Goal: Information Seeking & Learning: Learn about a topic

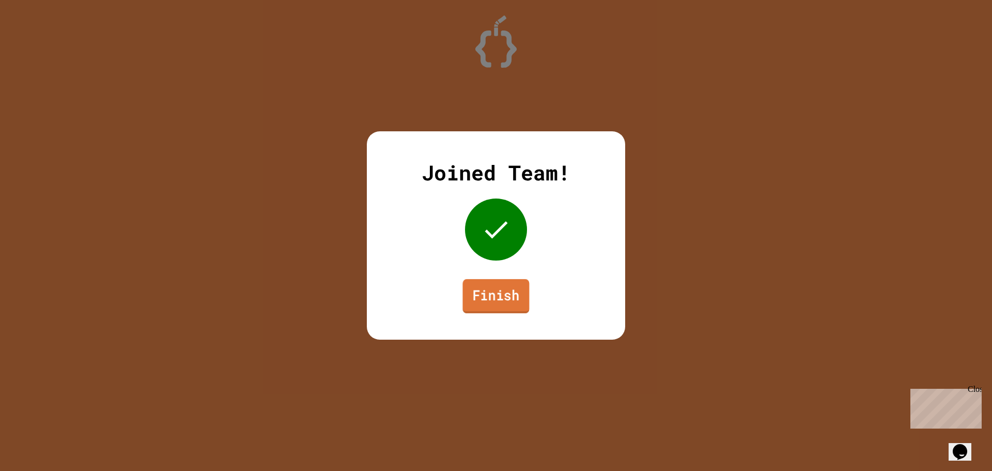
click at [491, 297] on link "Finish" at bounding box center [495, 296] width 67 height 34
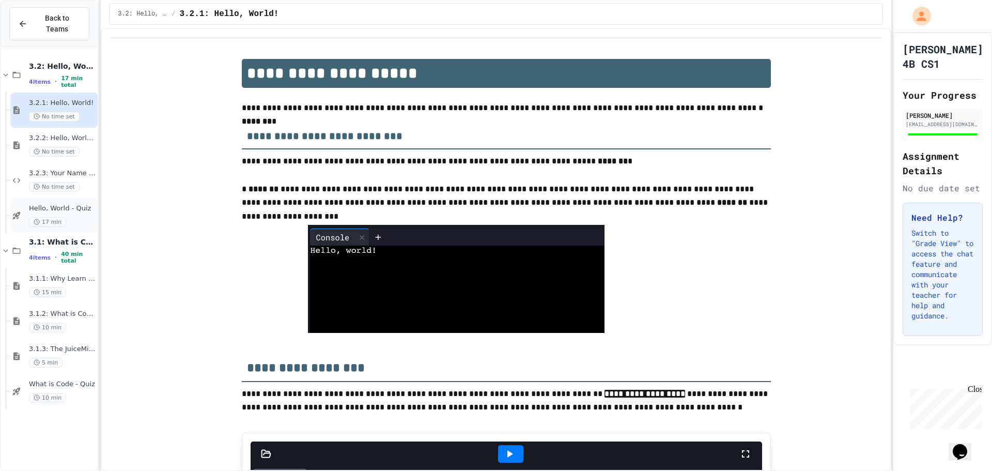
click at [69, 217] on div "17 min" at bounding box center [62, 222] width 67 height 10
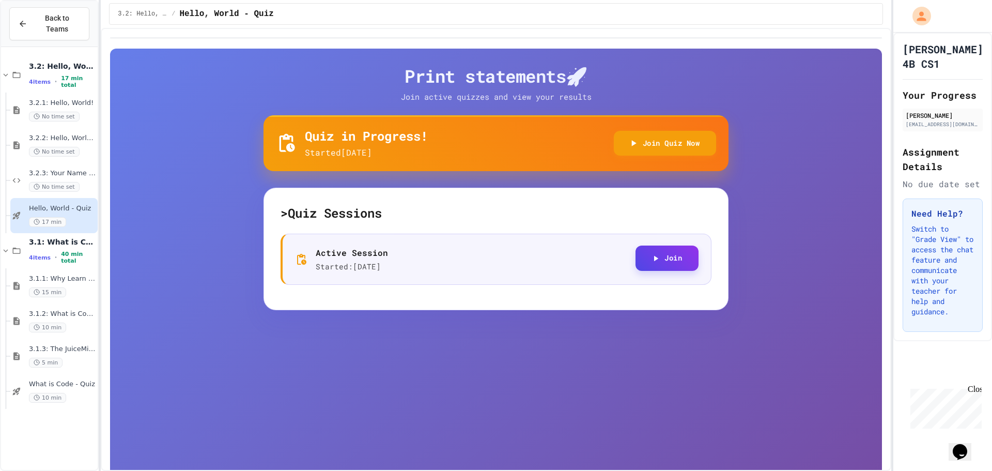
click at [664, 266] on button "Join" at bounding box center [667, 257] width 63 height 25
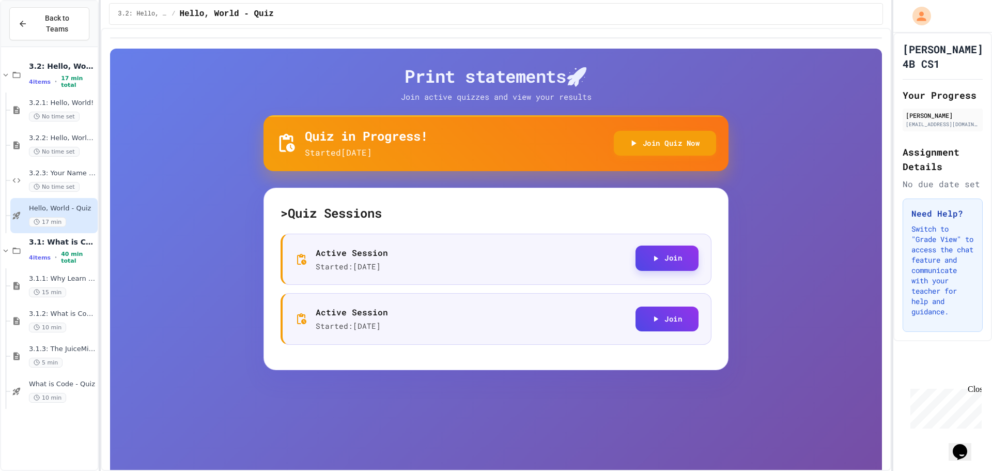
drag, startPoint x: 655, startPoint y: 266, endPoint x: 664, endPoint y: 268, distance: 10.0
click at [664, 268] on button "Join" at bounding box center [667, 257] width 63 height 25
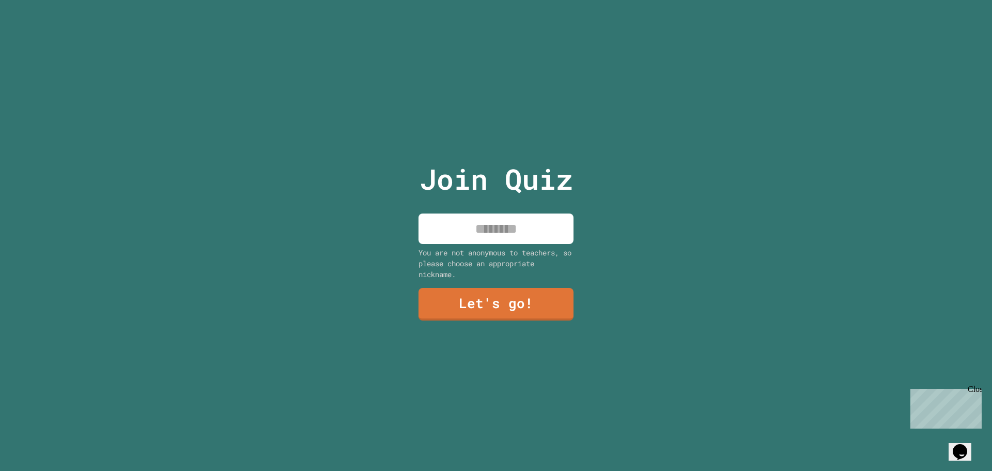
click at [507, 230] on input at bounding box center [496, 228] width 155 height 30
type input "*********"
click at [528, 291] on link "Let's go!" at bounding box center [495, 303] width 151 height 34
click at [539, 216] on input at bounding box center [496, 228] width 155 height 30
type input "*********"
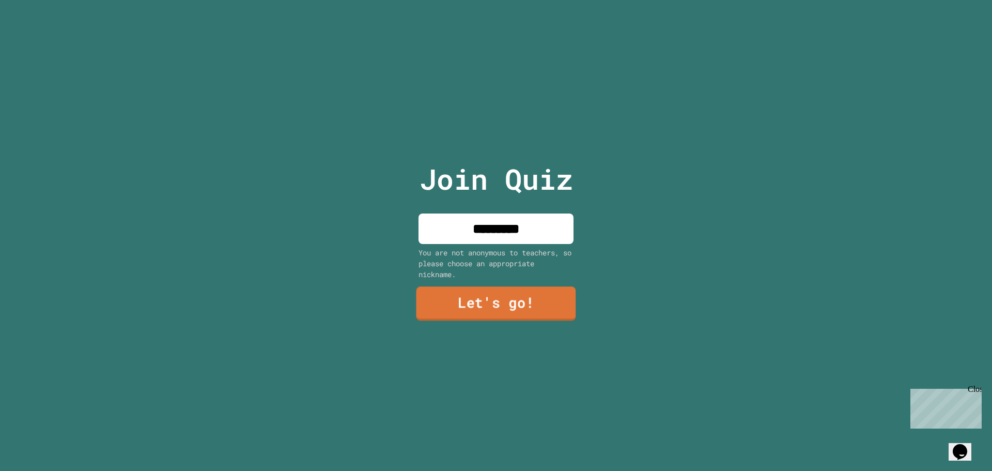
click at [493, 304] on link "Let's go!" at bounding box center [496, 304] width 160 height 34
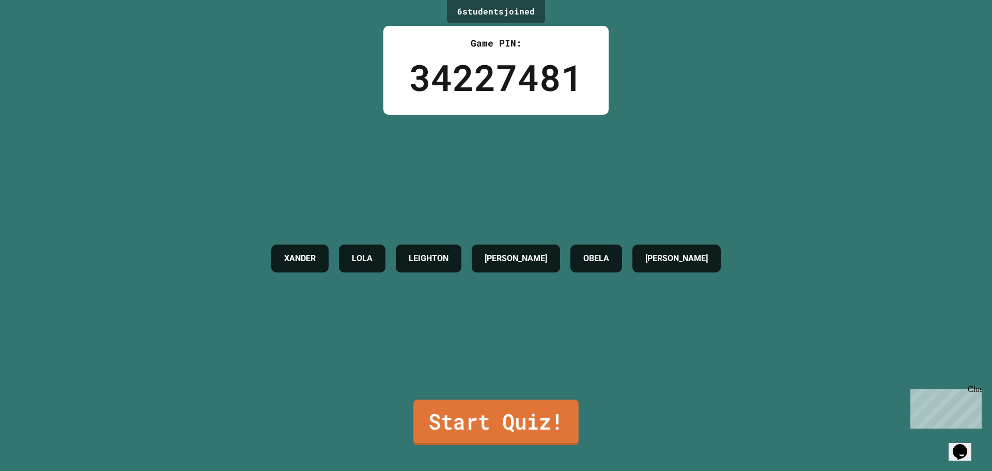
click at [511, 408] on link "Start Quiz!" at bounding box center [495, 421] width 165 height 45
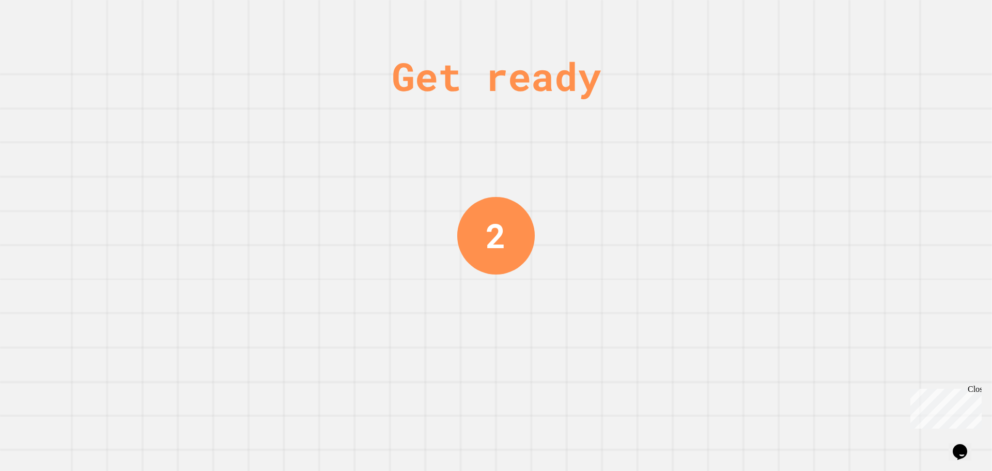
click at [976, 389] on div "Close" at bounding box center [974, 390] width 13 height 13
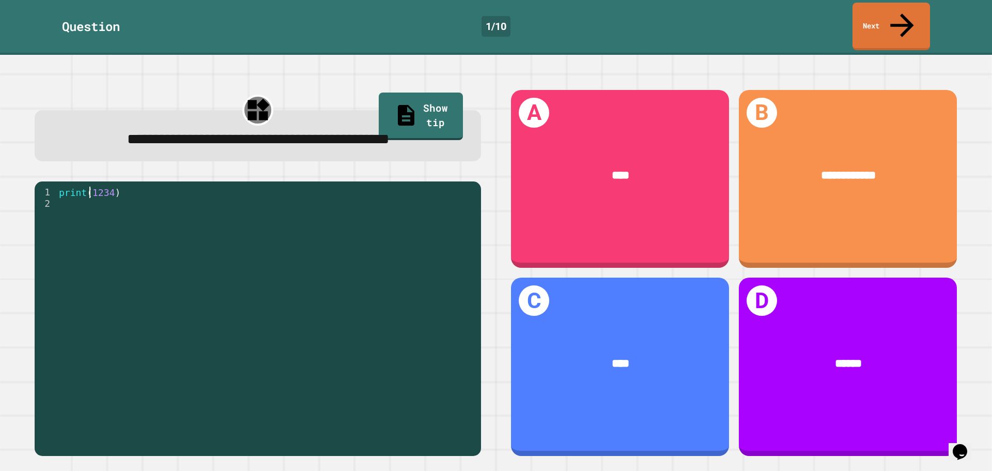
click at [88, 198] on div "print ( 1234 )" at bounding box center [266, 317] width 419 height 261
click at [114, 198] on div "print ( 1234 )" at bounding box center [266, 317] width 419 height 261
drag, startPoint x: 107, startPoint y: 200, endPoint x: 75, endPoint y: 216, distance: 36.1
click at [75, 216] on div "print ( 1234 )" at bounding box center [266, 317] width 419 height 261
drag, startPoint x: 58, startPoint y: 196, endPoint x: 126, endPoint y: 195, distance: 67.7
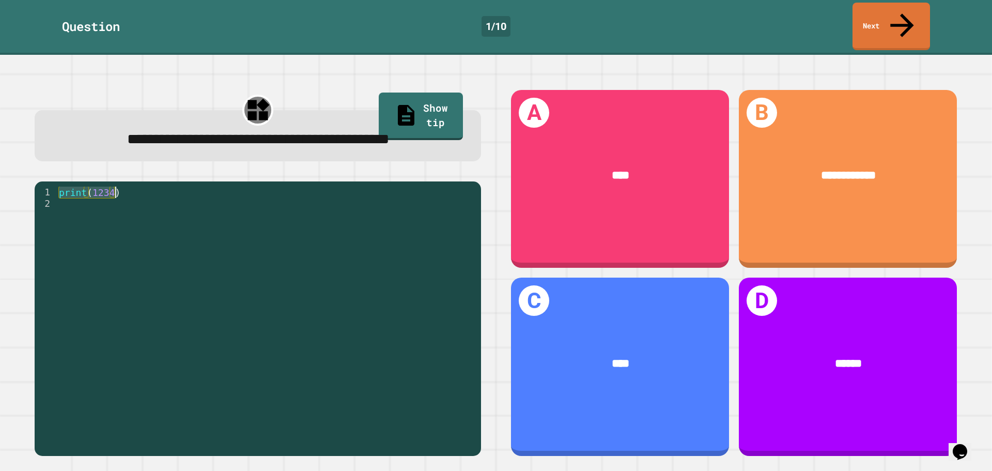
click at [126, 195] on div "print ( 1234 )" at bounding box center [266, 317] width 419 height 261
type textarea "**********"
click at [120, 212] on div "print ( 1234 )" at bounding box center [266, 317] width 419 height 261
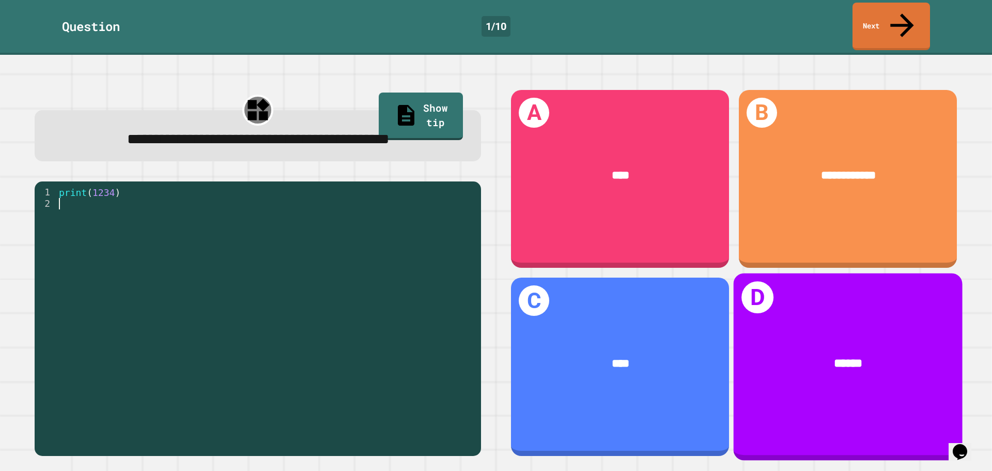
click at [852, 404] on div "D ******" at bounding box center [848, 366] width 229 height 187
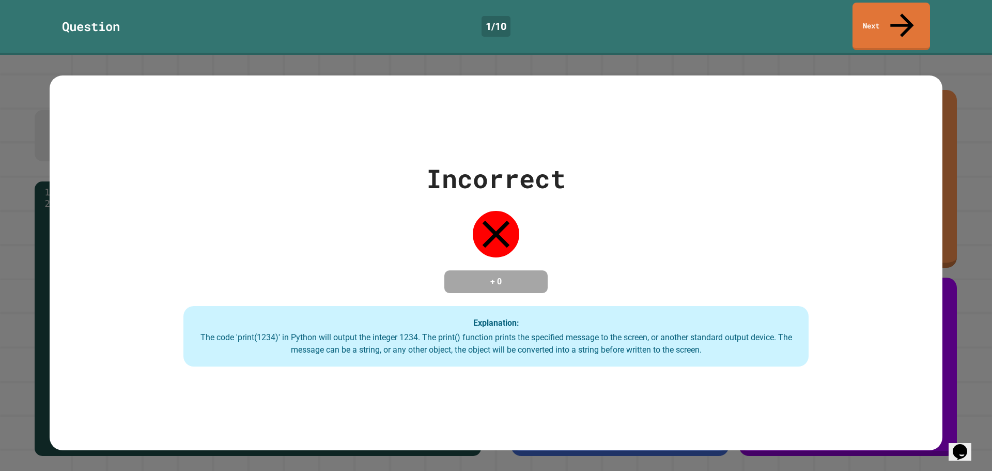
click at [559, 384] on div "Incorrect + 0 Explanation: The code 'print(1234)' in Python will output the int…" at bounding box center [496, 262] width 893 height 375
click at [493, 275] on h4 "+ 0" at bounding box center [496, 281] width 83 height 12
click at [913, 8] on link "Next" at bounding box center [891, 26] width 76 height 50
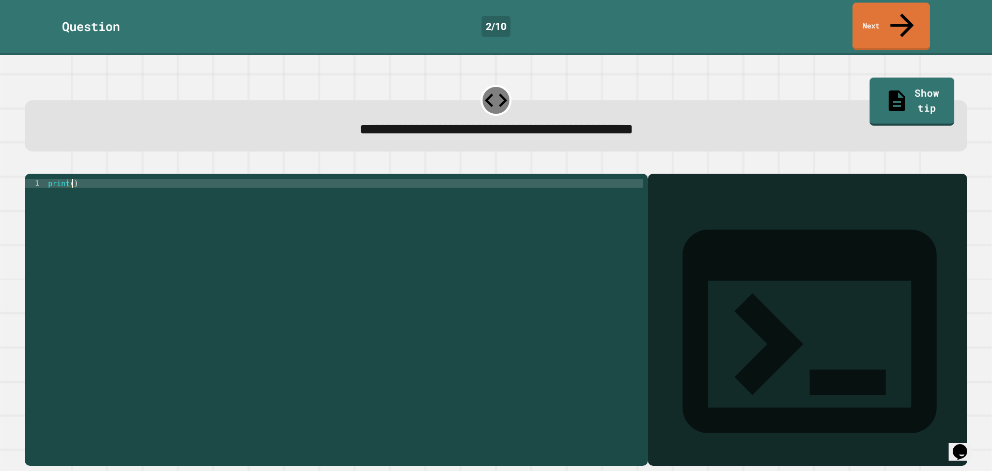
click at [71, 179] on div "print ( )" at bounding box center [344, 319] width 597 height 281
type textarea "**********"
click at [30, 165] on icon "button" at bounding box center [30, 165] width 0 height 0
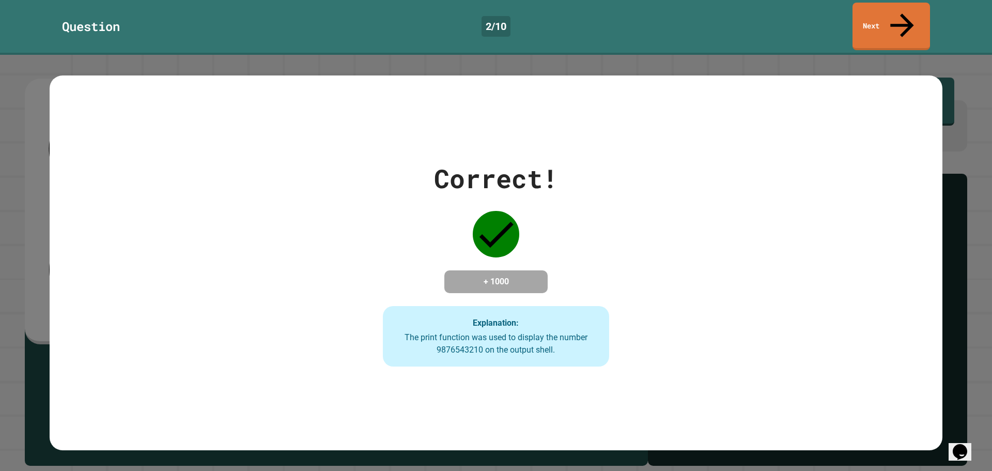
click at [552, 341] on div "The print function was used to display the number 9876543210 on the output shel…" at bounding box center [496, 343] width 206 height 25
click at [910, 21] on link "Next" at bounding box center [891, 25] width 70 height 50
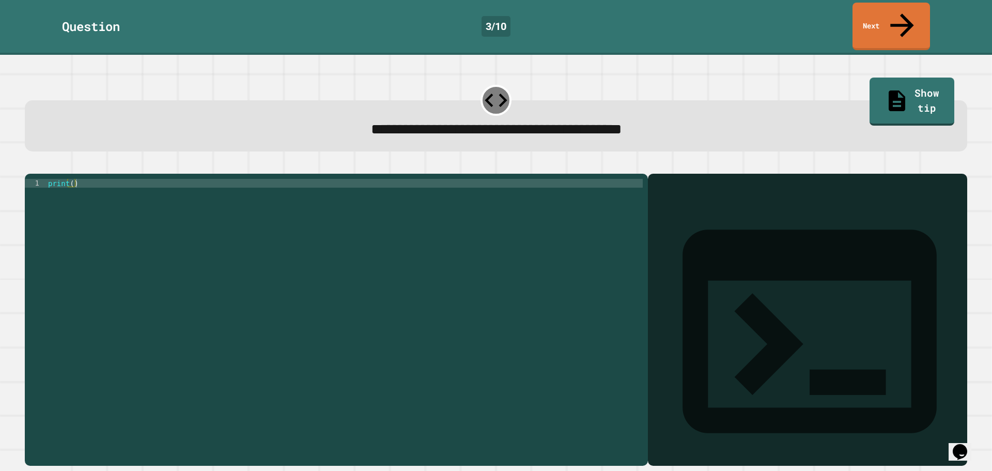
click at [68, 179] on div "print ( )" at bounding box center [344, 319] width 597 height 281
type textarea "**********"
click at [30, 165] on icon "button" at bounding box center [30, 165] width 0 height 0
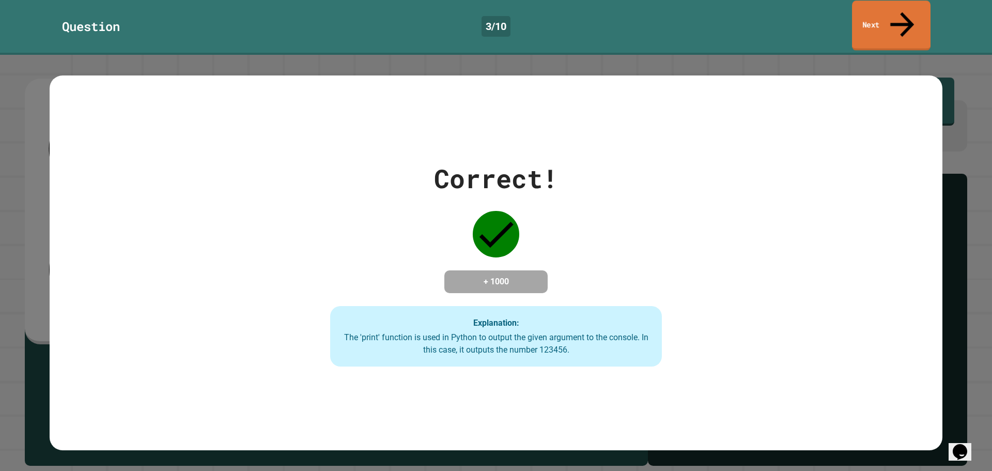
click at [899, 5] on link "Next" at bounding box center [891, 26] width 79 height 50
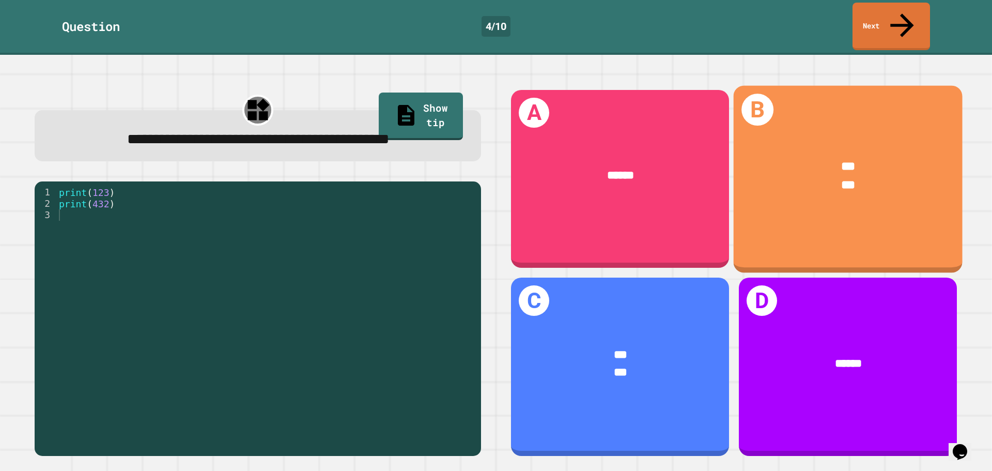
click at [807, 198] on div "B *** ***" at bounding box center [848, 178] width 229 height 187
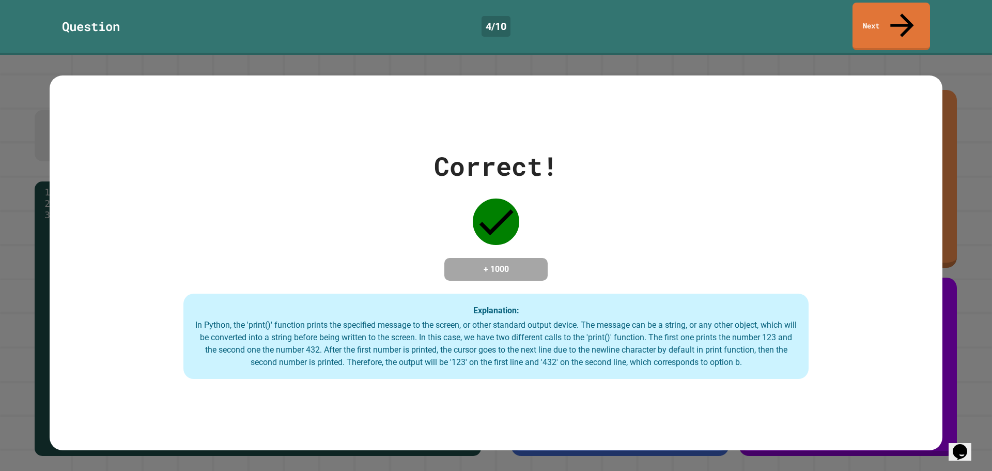
click at [633, 281] on div "Correct! + 1000 Explanation: In Python, the 'print()' function prints the speci…" at bounding box center [496, 263] width 893 height 233
click at [881, 12] on link "Next" at bounding box center [891, 26] width 78 height 50
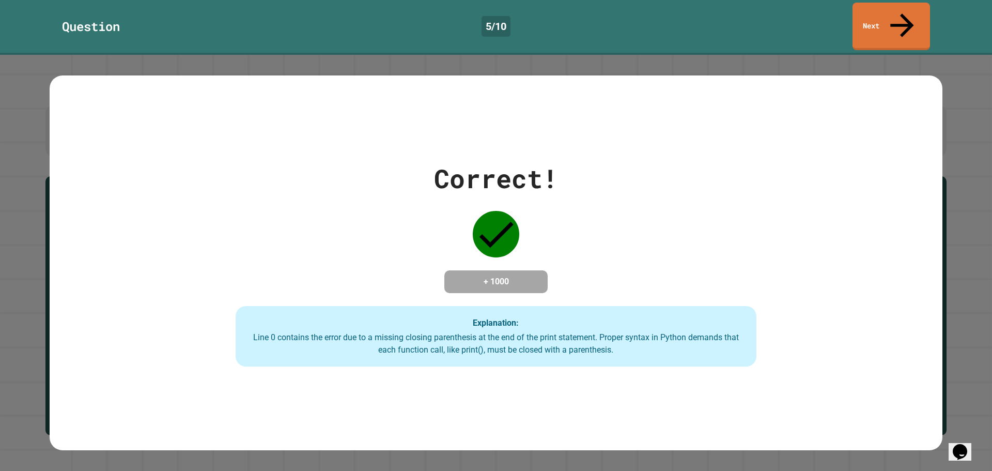
click at [884, 24] on link "Next" at bounding box center [892, 27] width 78 height 48
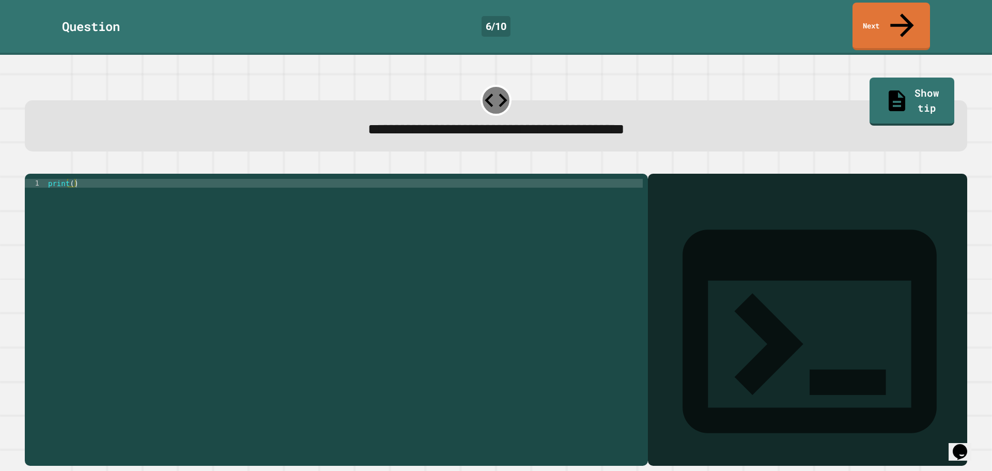
click at [70, 179] on div "print ( )" at bounding box center [344, 319] width 597 height 281
click at [72, 179] on div "print ( )" at bounding box center [344, 319] width 597 height 281
type textarea "**********"
click at [30, 165] on icon "button" at bounding box center [30, 165] width 0 height 0
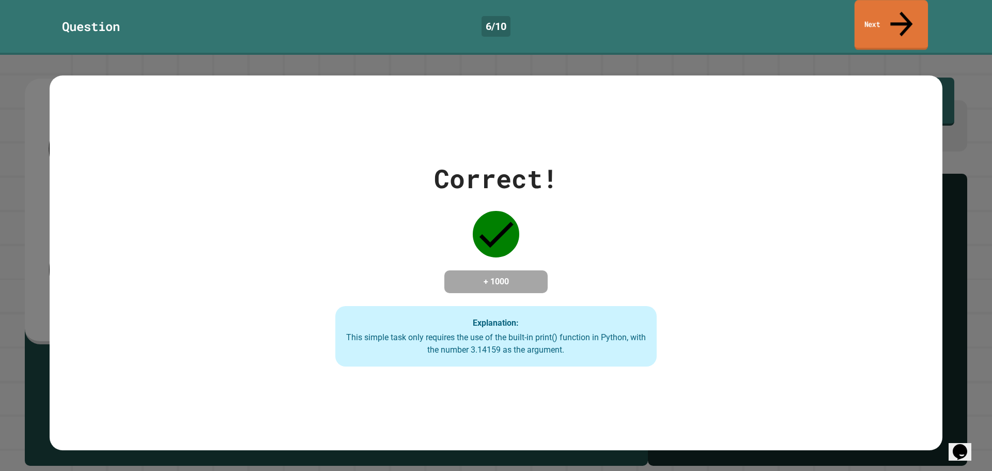
click at [919, 11] on link "Next" at bounding box center [891, 25] width 73 height 50
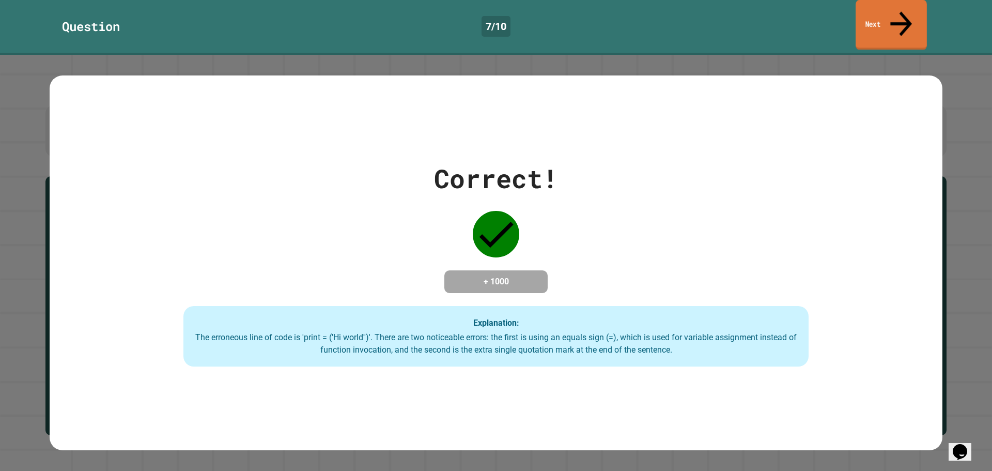
click at [890, 3] on link "Next" at bounding box center [891, 25] width 71 height 50
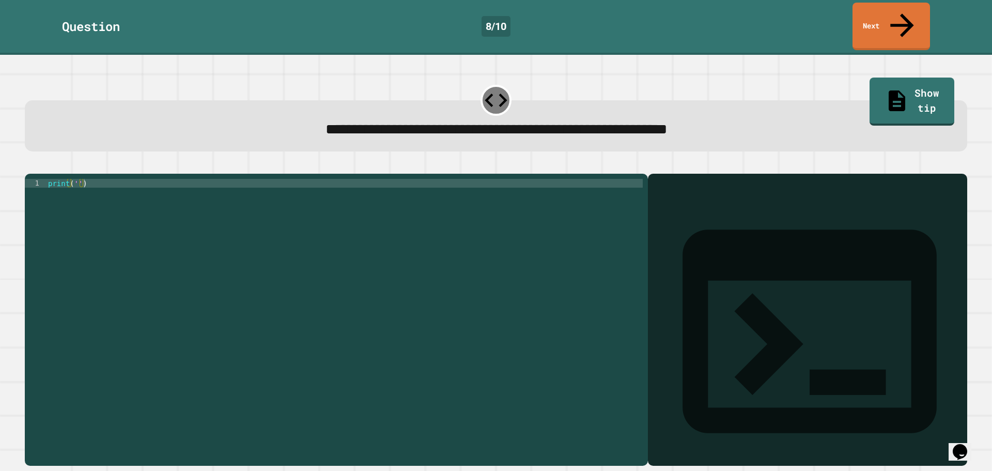
click at [75, 179] on div "print ( '' )" at bounding box center [344, 319] width 597 height 281
click at [51, 165] on button "button" at bounding box center [51, 165] width 0 height 0
click at [76, 179] on div "print ( '' )" at bounding box center [344, 311] width 597 height 264
click at [61, 167] on icon "button" at bounding box center [57, 171] width 8 height 8
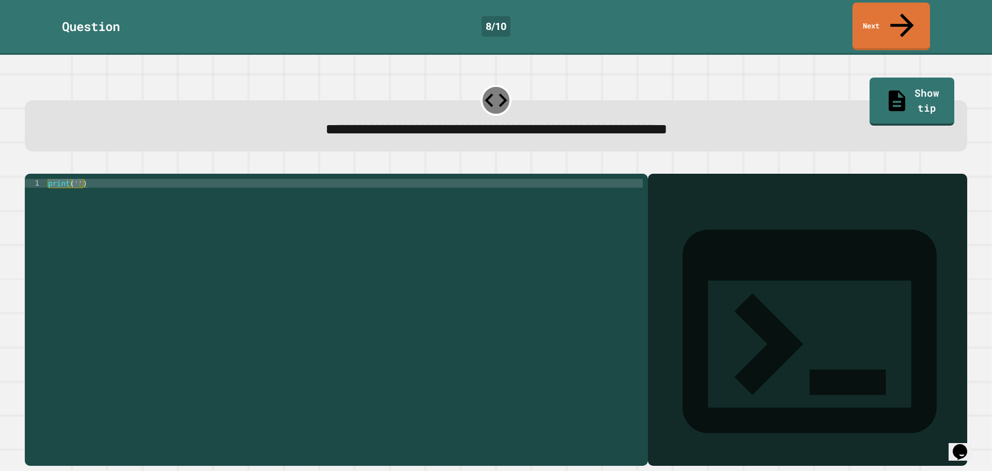
click at [75, 179] on div "print ( '' )" at bounding box center [344, 311] width 597 height 264
click at [76, 179] on div "print ( '' )" at bounding box center [344, 319] width 597 height 281
click at [74, 179] on div "print ( '' )" at bounding box center [344, 319] width 597 height 281
type textarea "**********"
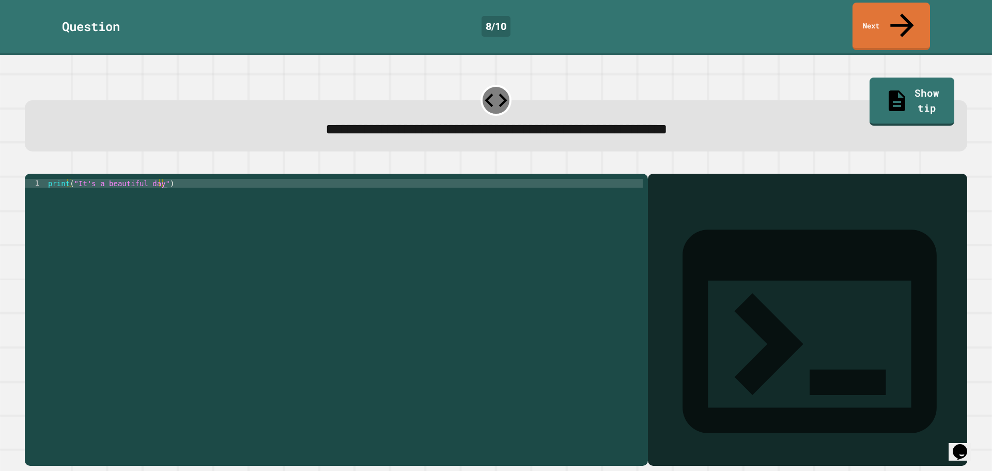
click at [30, 165] on icon "button" at bounding box center [30, 165] width 0 height 0
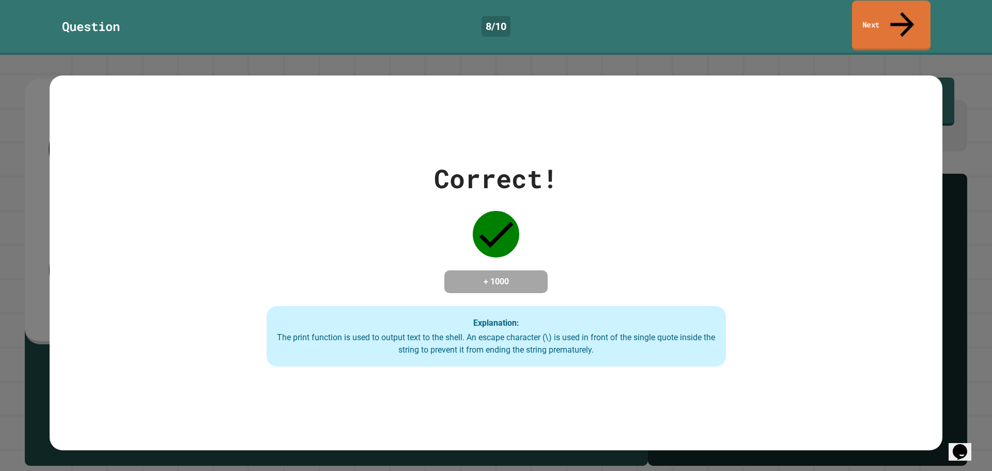
click at [869, 13] on link "Next" at bounding box center [891, 26] width 79 height 50
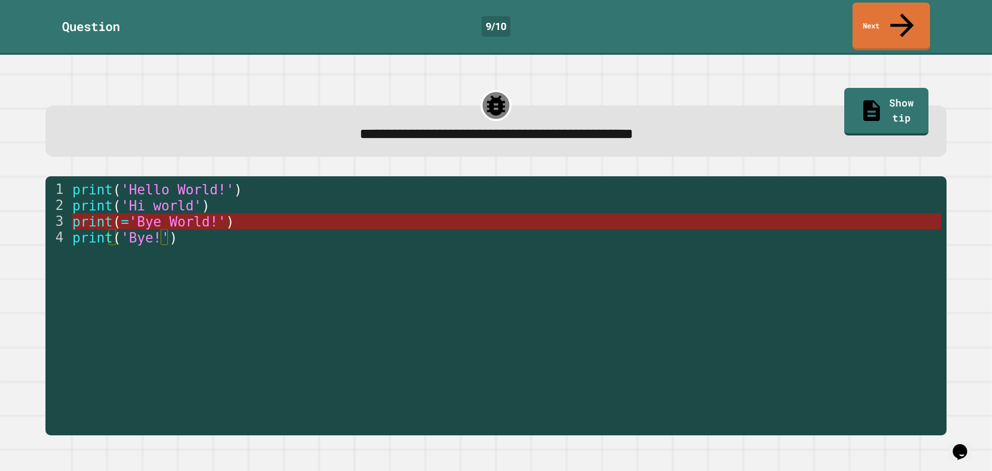
click at [151, 214] on span "'Bye World!'" at bounding box center [177, 222] width 97 height 16
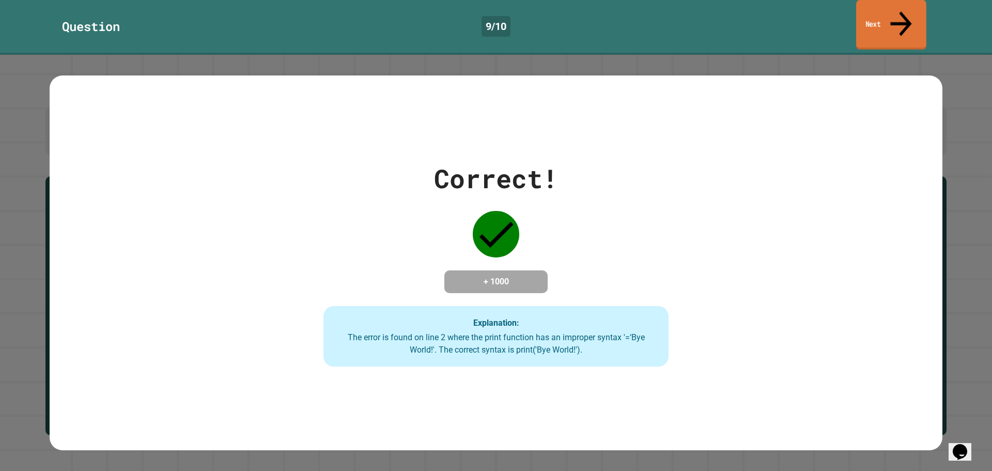
click at [889, 8] on link "Next" at bounding box center [891, 25] width 70 height 50
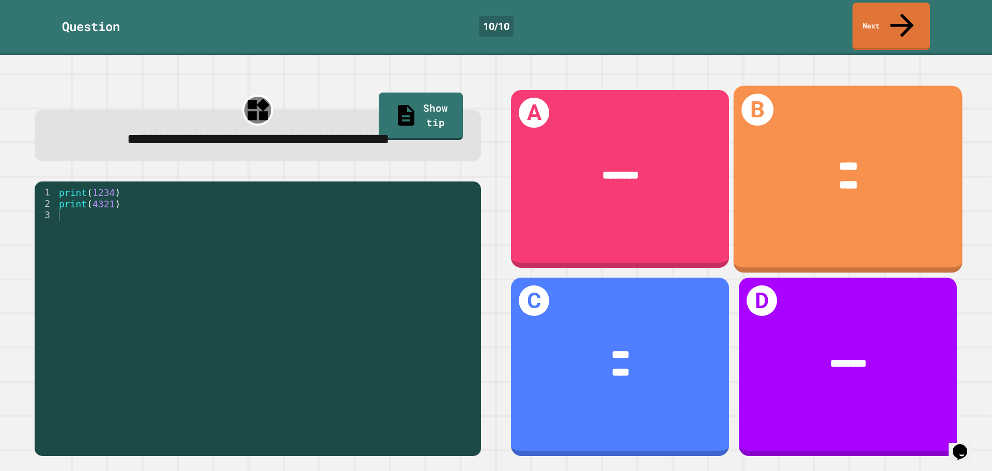
click at [870, 176] on div "****" at bounding box center [848, 185] width 180 height 19
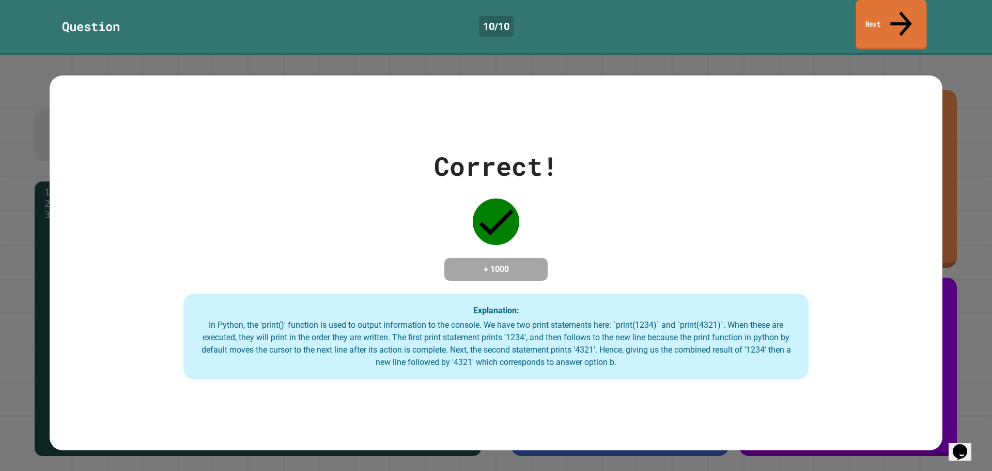
click at [883, 1] on link "Next" at bounding box center [891, 25] width 71 height 50
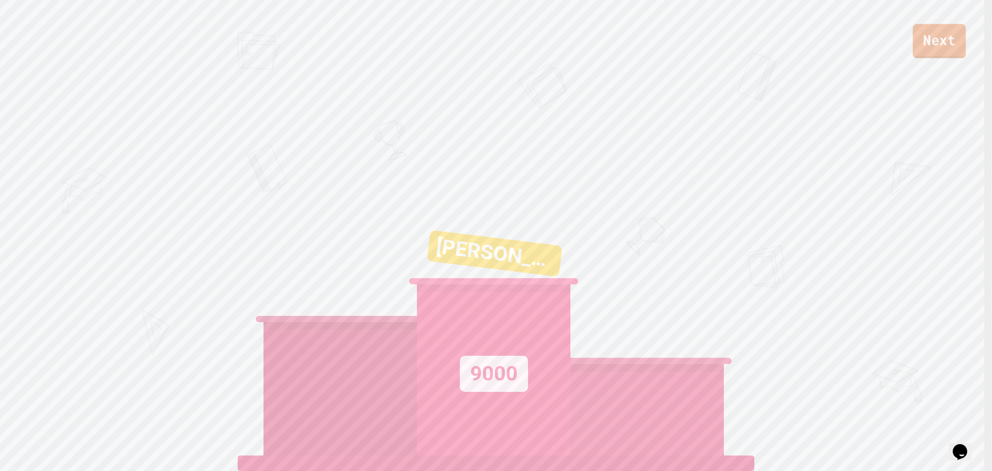
click at [929, 46] on link "Next" at bounding box center [939, 41] width 53 height 34
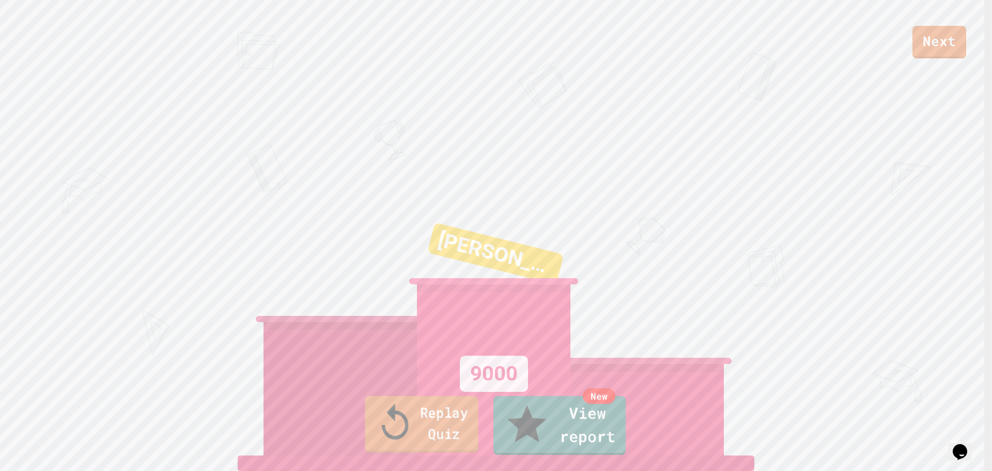
click at [455, 432] on link "Replay Quiz" at bounding box center [421, 424] width 113 height 56
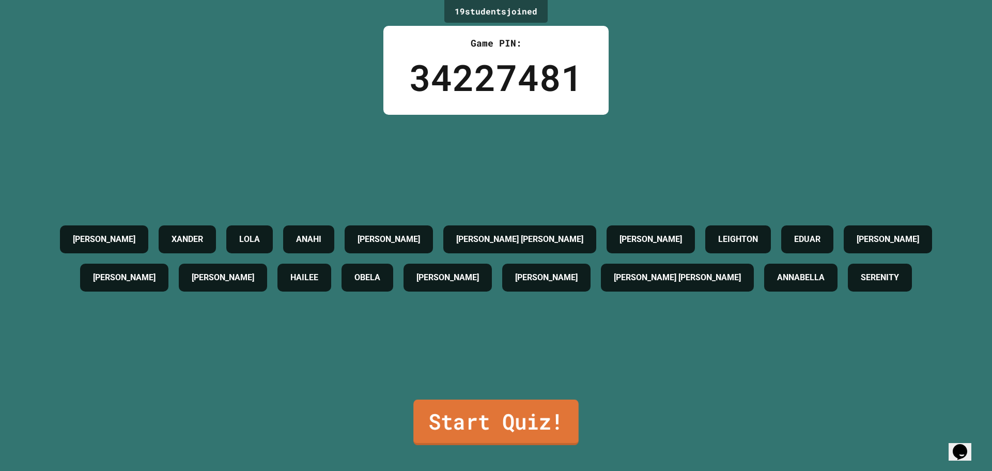
click at [475, 420] on link "Start Quiz!" at bounding box center [495, 421] width 165 height 45
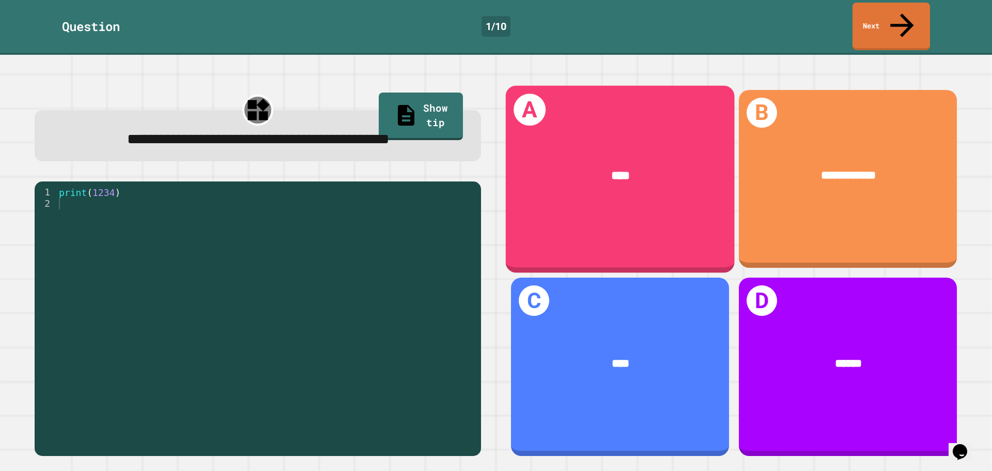
click at [615, 169] on span "****" at bounding box center [620, 175] width 19 height 12
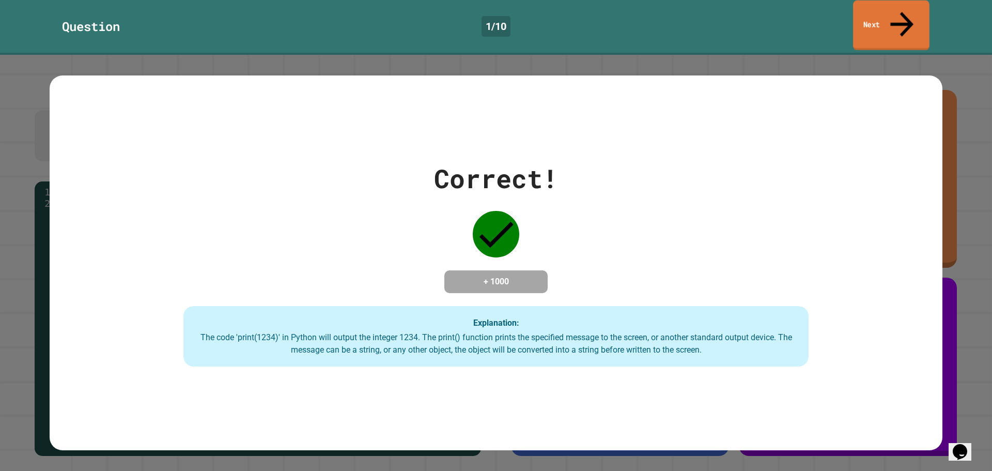
click at [910, 5] on link "Next" at bounding box center [891, 26] width 76 height 50
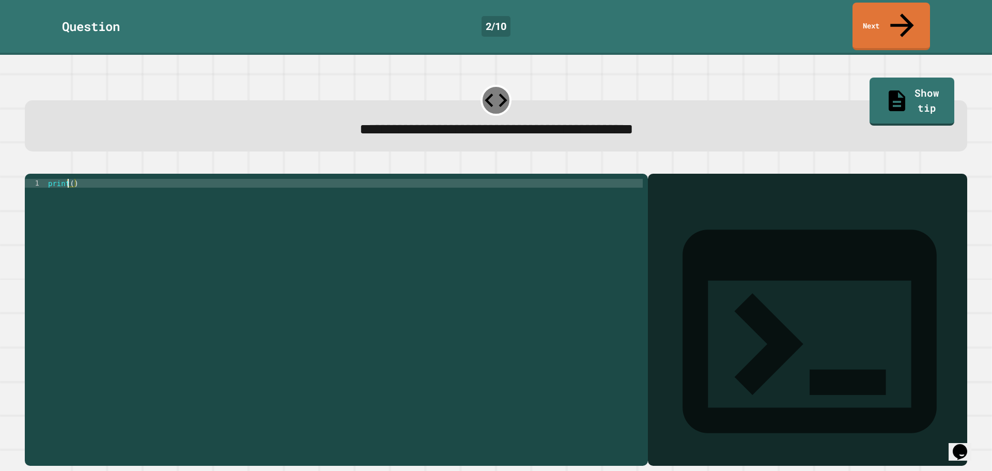
click at [70, 179] on div "print ( )" at bounding box center [344, 319] width 597 height 281
click at [74, 179] on div "print ( )" at bounding box center [344, 319] width 597 height 281
type textarea "**********"
click at [29, 161] on div at bounding box center [496, 167] width 942 height 12
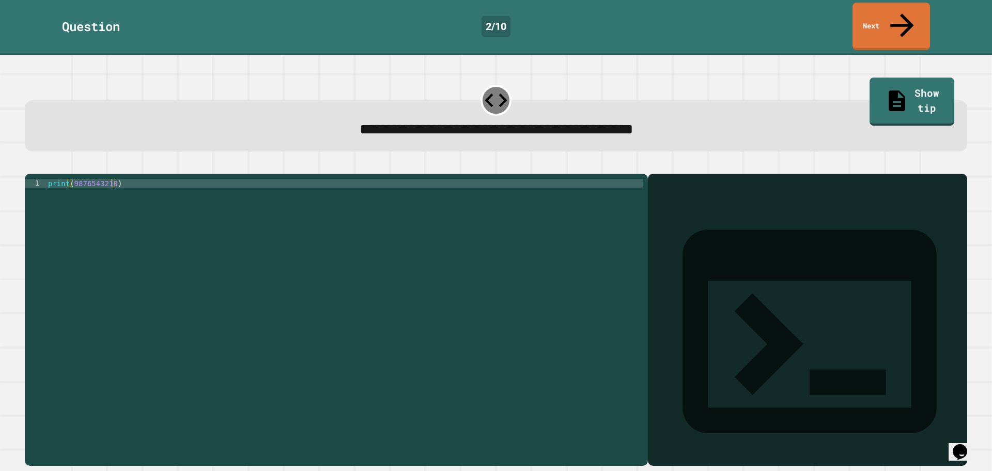
click at [40, 168] on icon "button" at bounding box center [37, 171] width 6 height 7
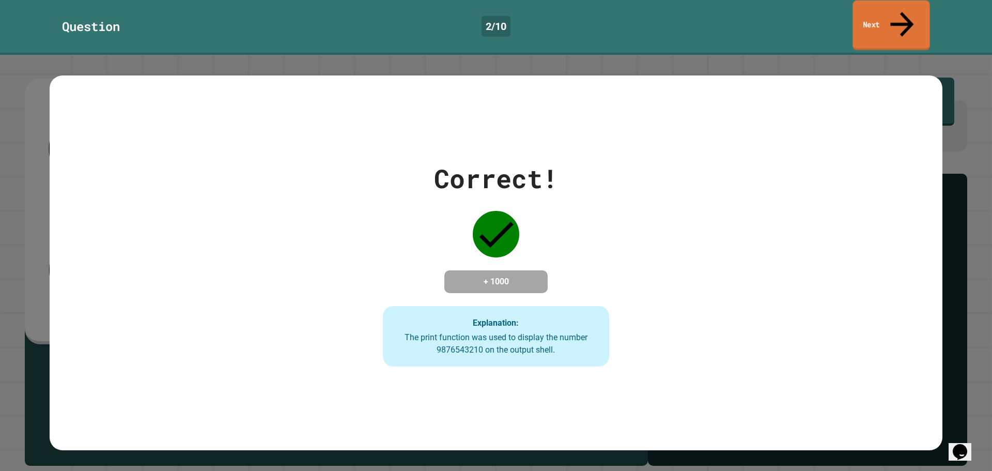
click at [899, 11] on icon at bounding box center [902, 24] width 35 height 37
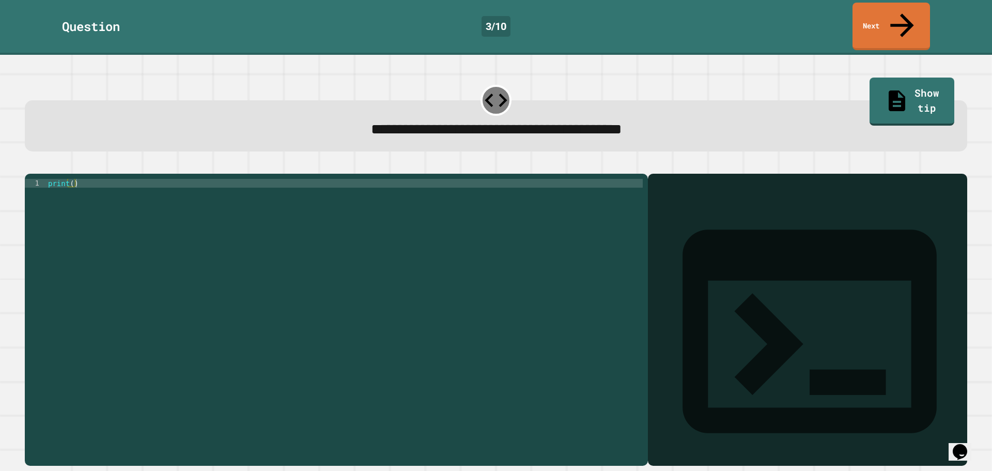
click at [71, 179] on div "print ( )" at bounding box center [344, 319] width 597 height 281
type textarea "**********"
click at [30, 165] on icon "button" at bounding box center [30, 165] width 0 height 0
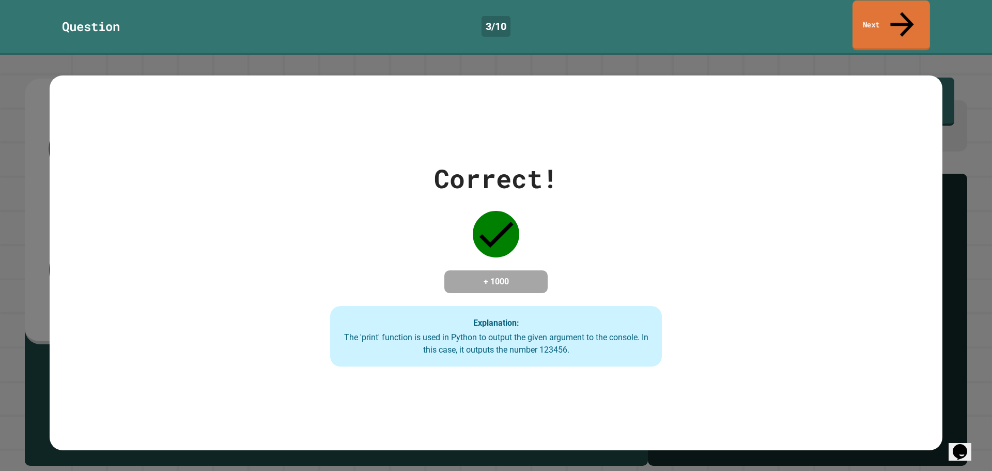
click at [899, 14] on icon at bounding box center [902, 24] width 35 height 37
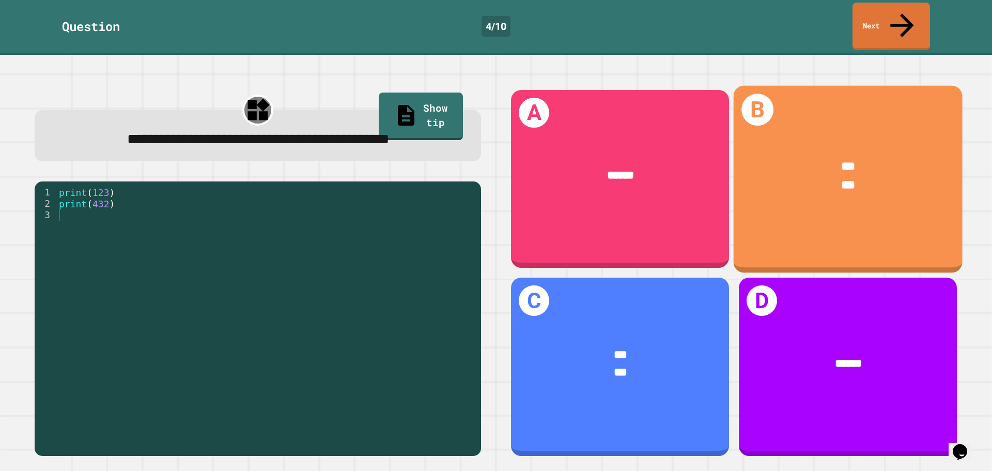
click at [850, 183] on div "*** ***" at bounding box center [848, 175] width 229 height 85
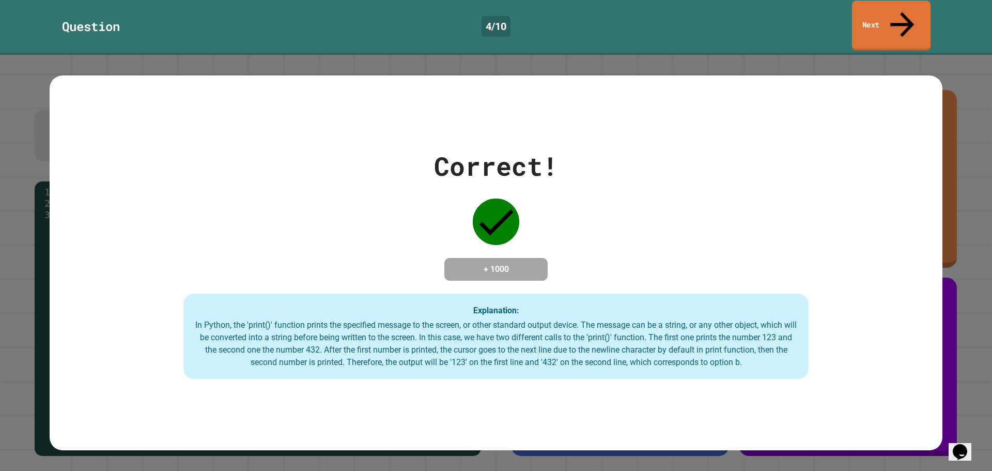
click at [885, 19] on link "Next" at bounding box center [891, 26] width 79 height 50
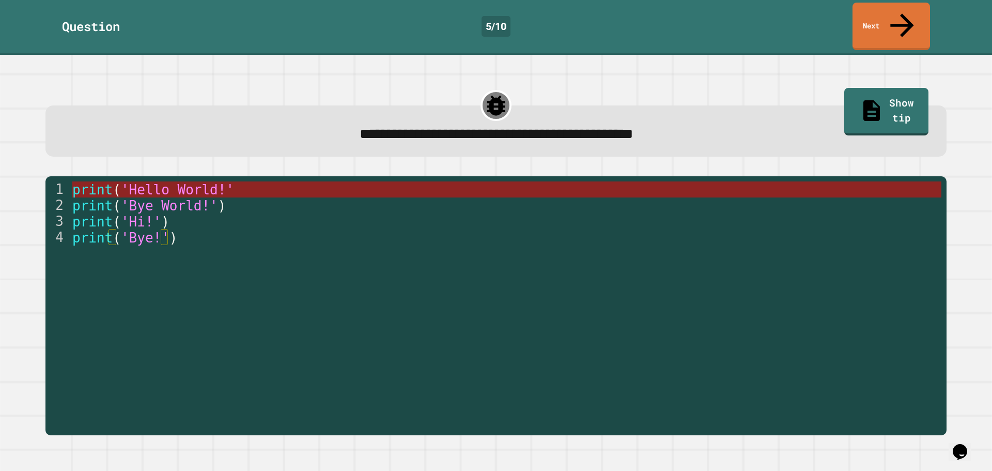
click at [147, 182] on span "'Hello World!'" at bounding box center [177, 190] width 113 height 16
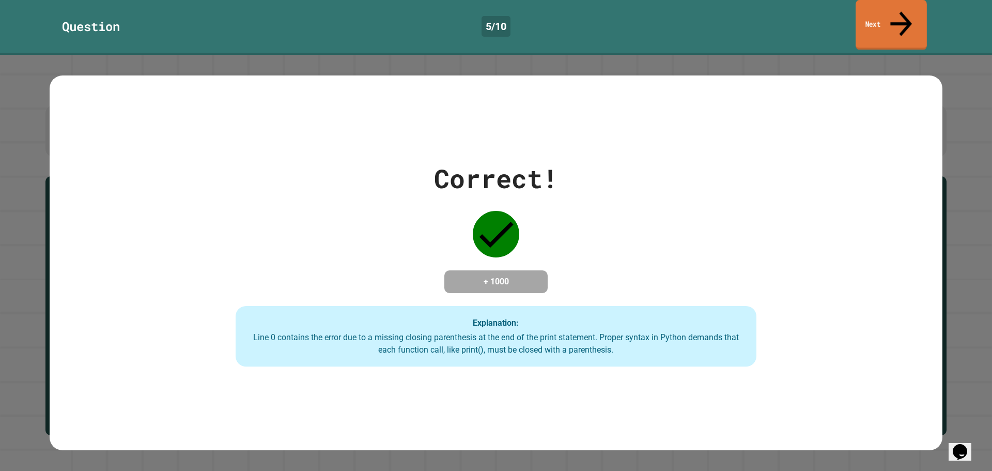
click at [896, 13] on link "Next" at bounding box center [891, 25] width 71 height 50
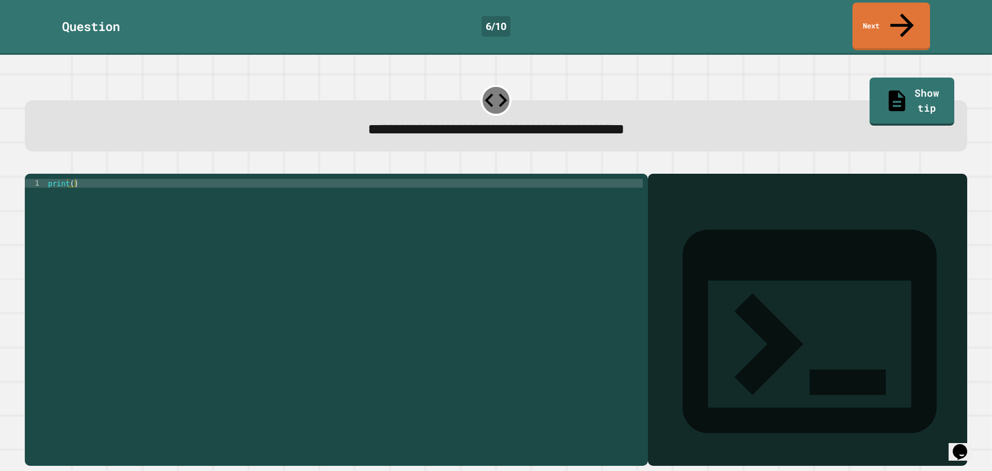
click at [71, 179] on div "print ( )" at bounding box center [344, 319] width 597 height 281
type textarea "**********"
click at [30, 165] on icon "button" at bounding box center [30, 165] width 0 height 0
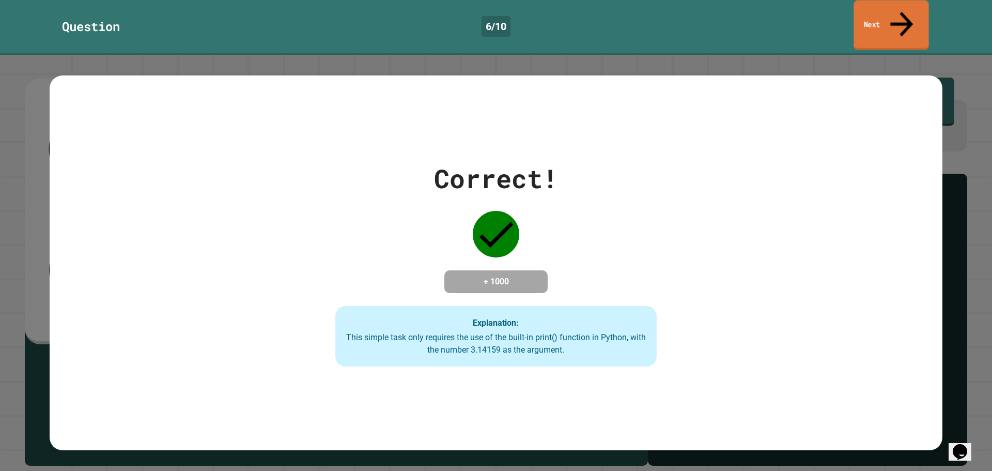
click at [887, 6] on link "Next" at bounding box center [891, 25] width 75 height 50
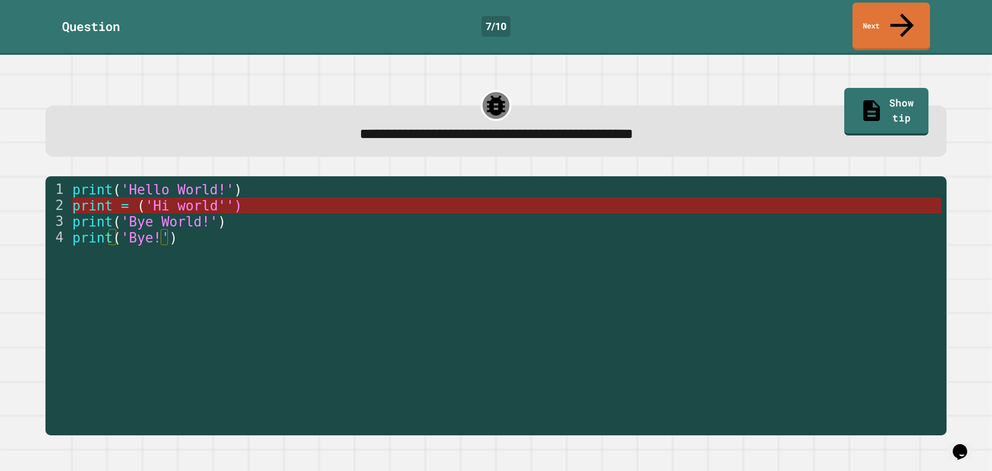
click at [151, 198] on span "'Hi world'')" at bounding box center [193, 206] width 97 height 16
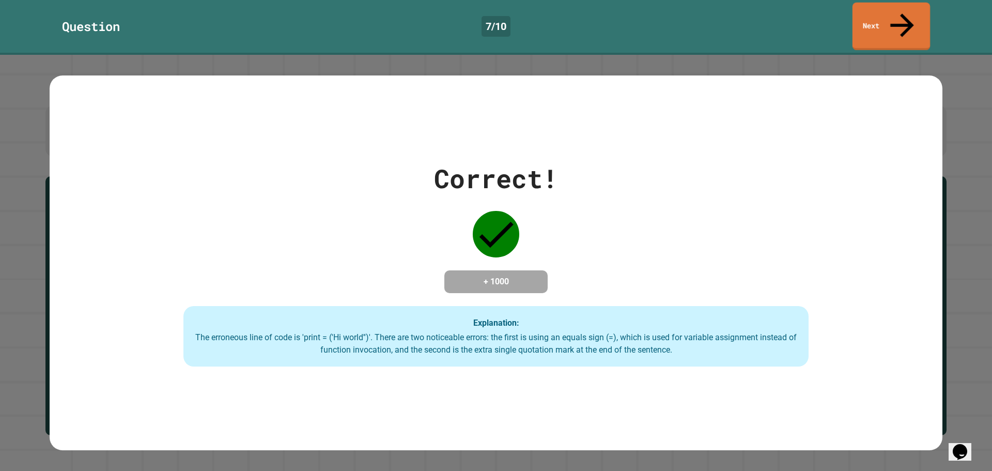
click at [878, 3] on link "Next" at bounding box center [892, 27] width 78 height 48
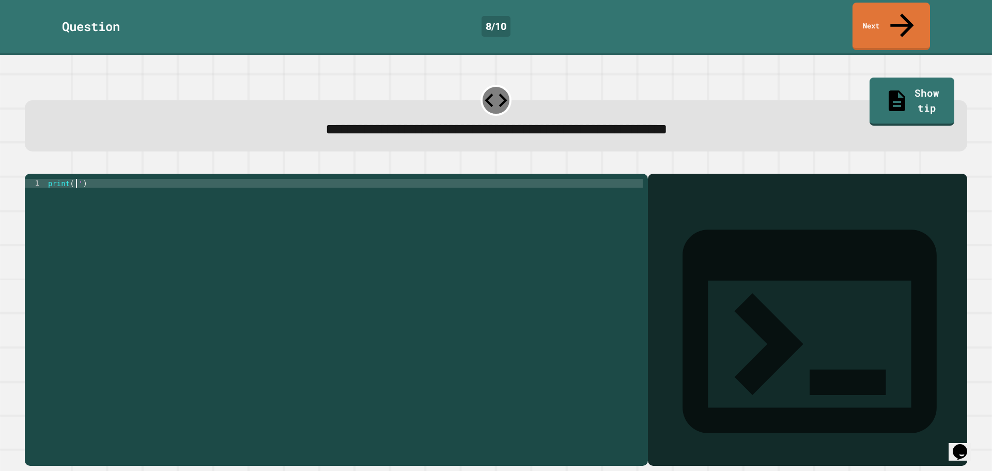
click at [76, 179] on div "print ( '' )" at bounding box center [344, 319] width 597 height 281
click at [78, 179] on div "print ( '' )" at bounding box center [344, 319] width 597 height 281
type textarea "**********"
click at [30, 165] on icon "button" at bounding box center [30, 165] width 0 height 0
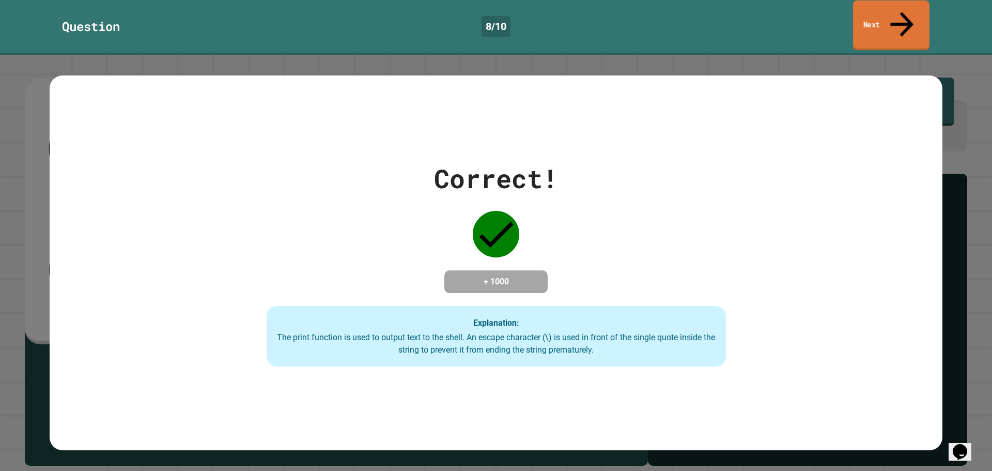
click at [874, 10] on link "Next" at bounding box center [891, 26] width 76 height 50
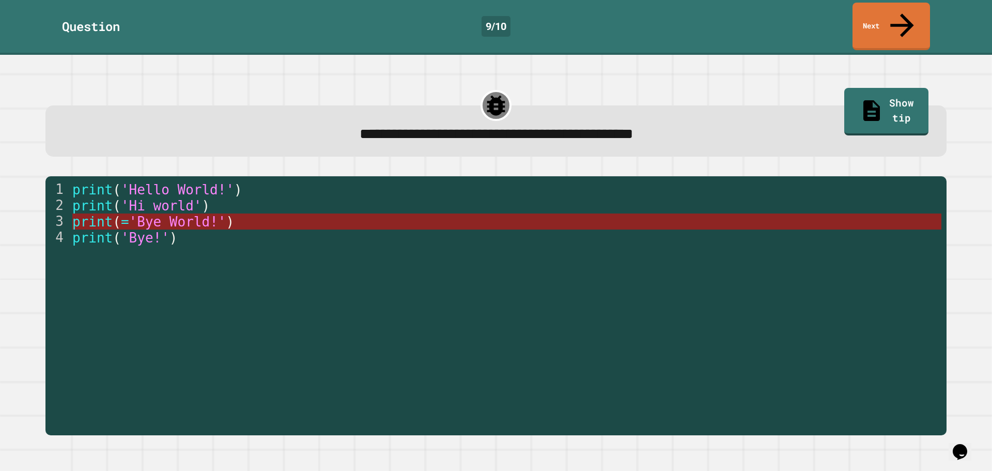
click at [139, 214] on span "'Bye World!'" at bounding box center [177, 222] width 97 height 16
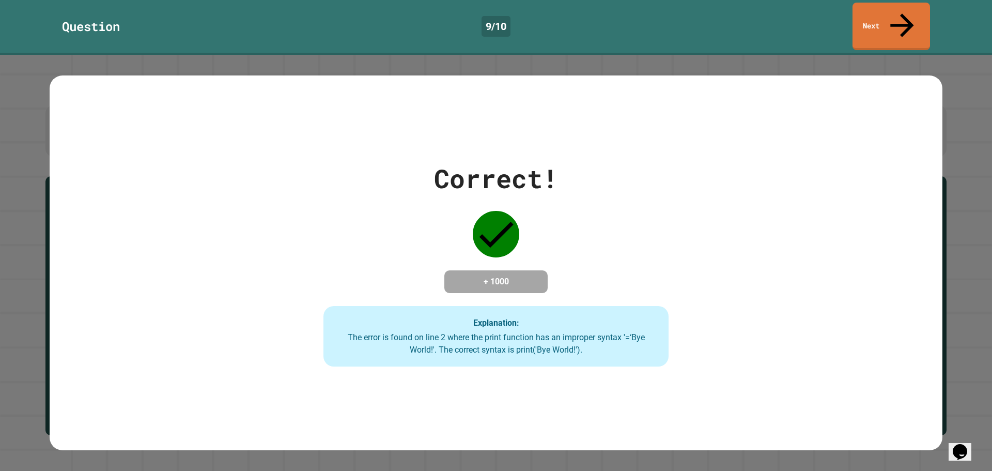
click at [932, 17] on div "Question 9 / 10 Next" at bounding box center [496, 27] width 992 height 48
click at [912, 12] on link "Next" at bounding box center [891, 25] width 70 height 50
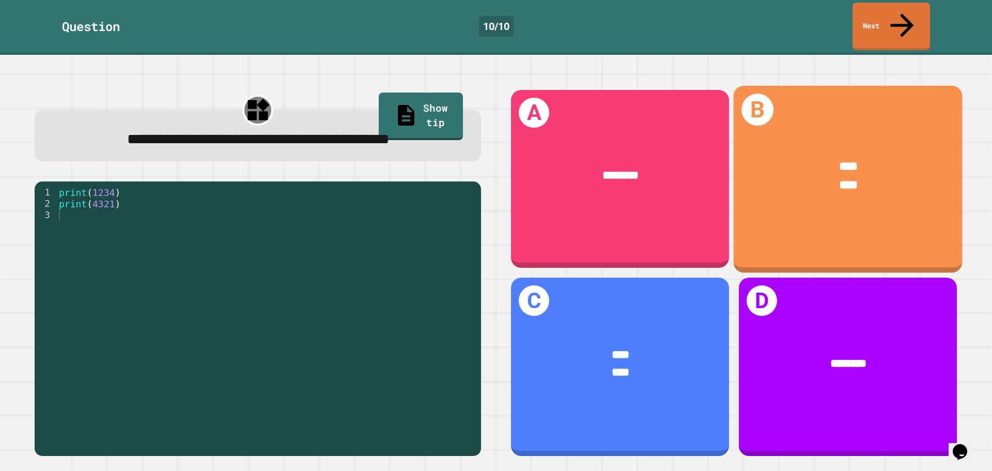
click at [839, 179] on span "****" at bounding box center [848, 185] width 19 height 12
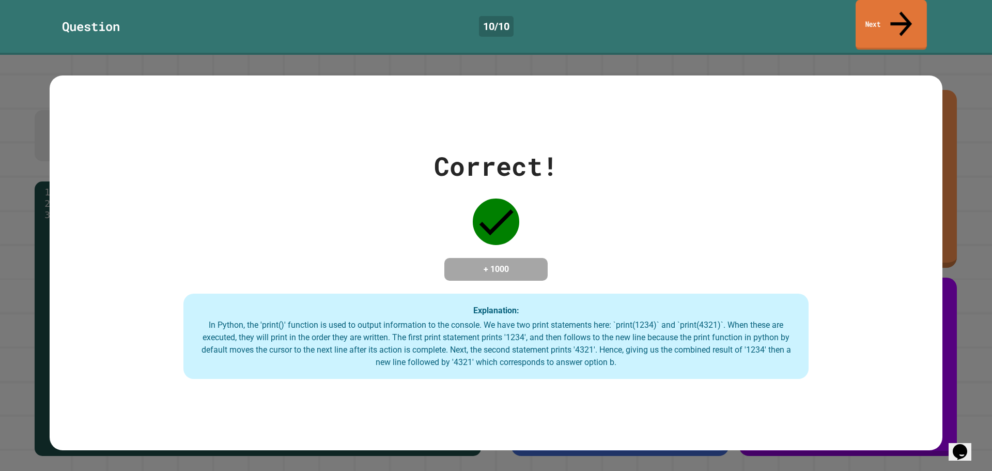
click at [864, 18] on link "Next" at bounding box center [891, 25] width 71 height 50
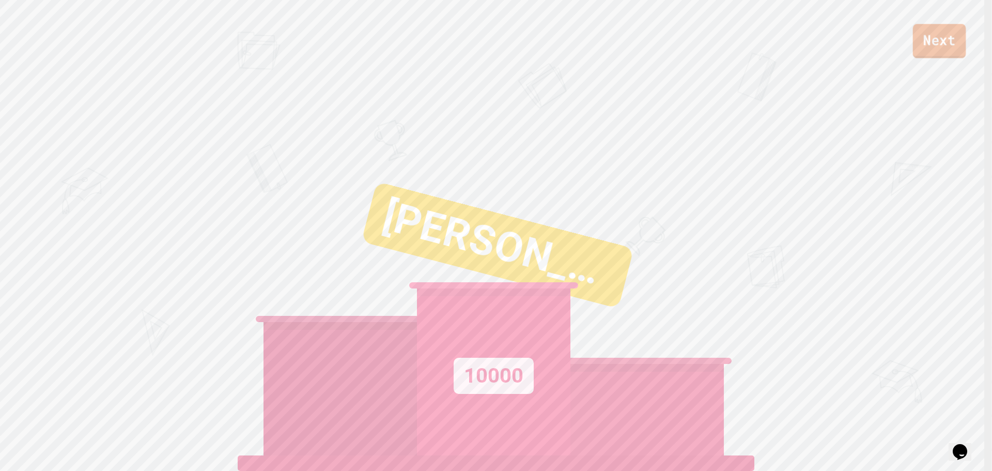
click at [920, 48] on link "Next" at bounding box center [939, 41] width 53 height 34
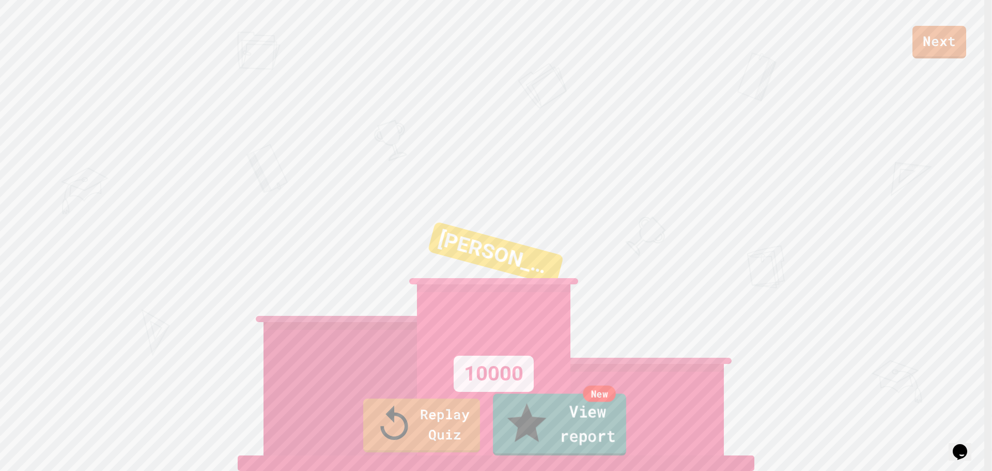
click at [613, 402] on div "New" at bounding box center [599, 393] width 33 height 17
